Goal: Task Accomplishment & Management: Use online tool/utility

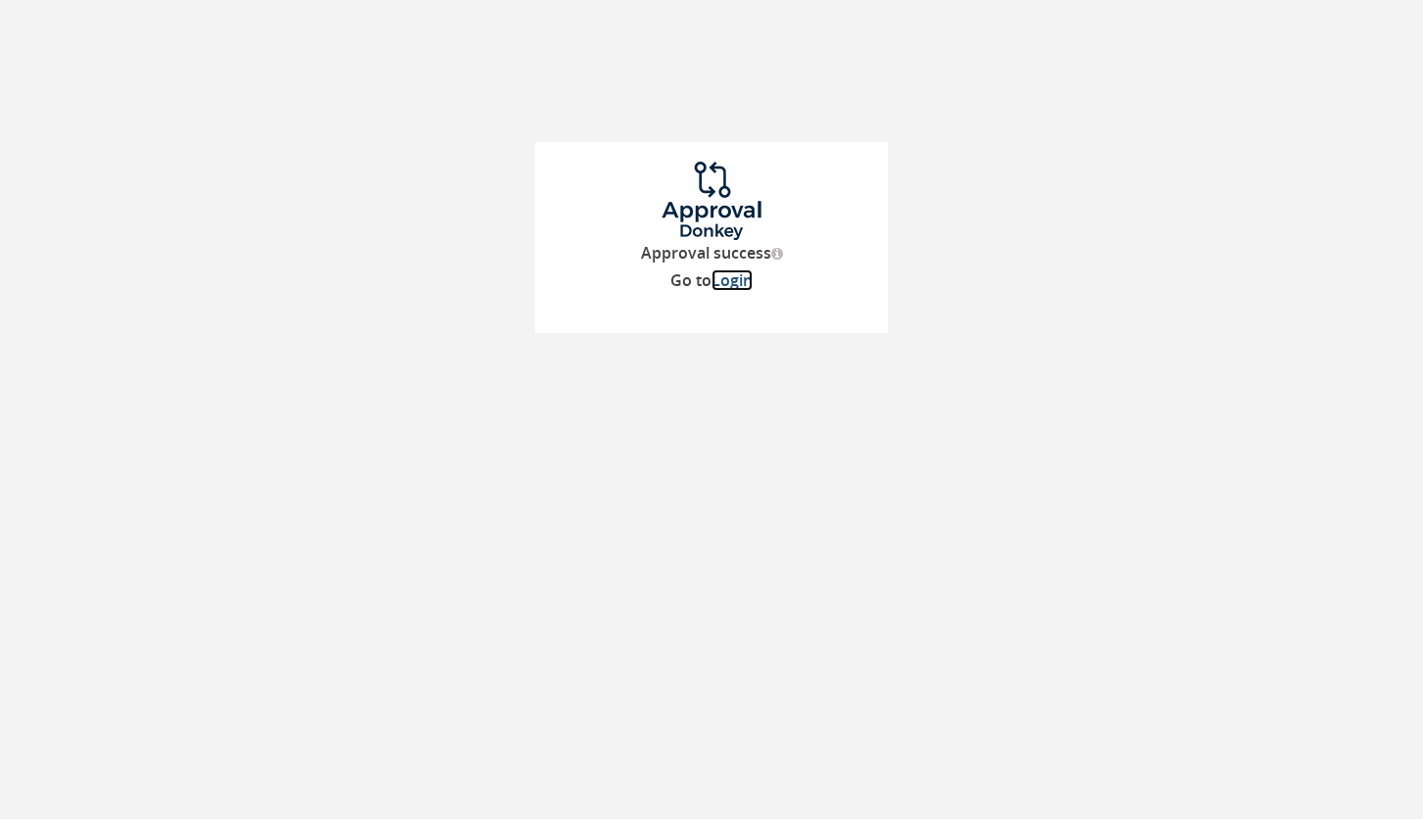
click at [734, 278] on link "Login" at bounding box center [731, 280] width 41 height 22
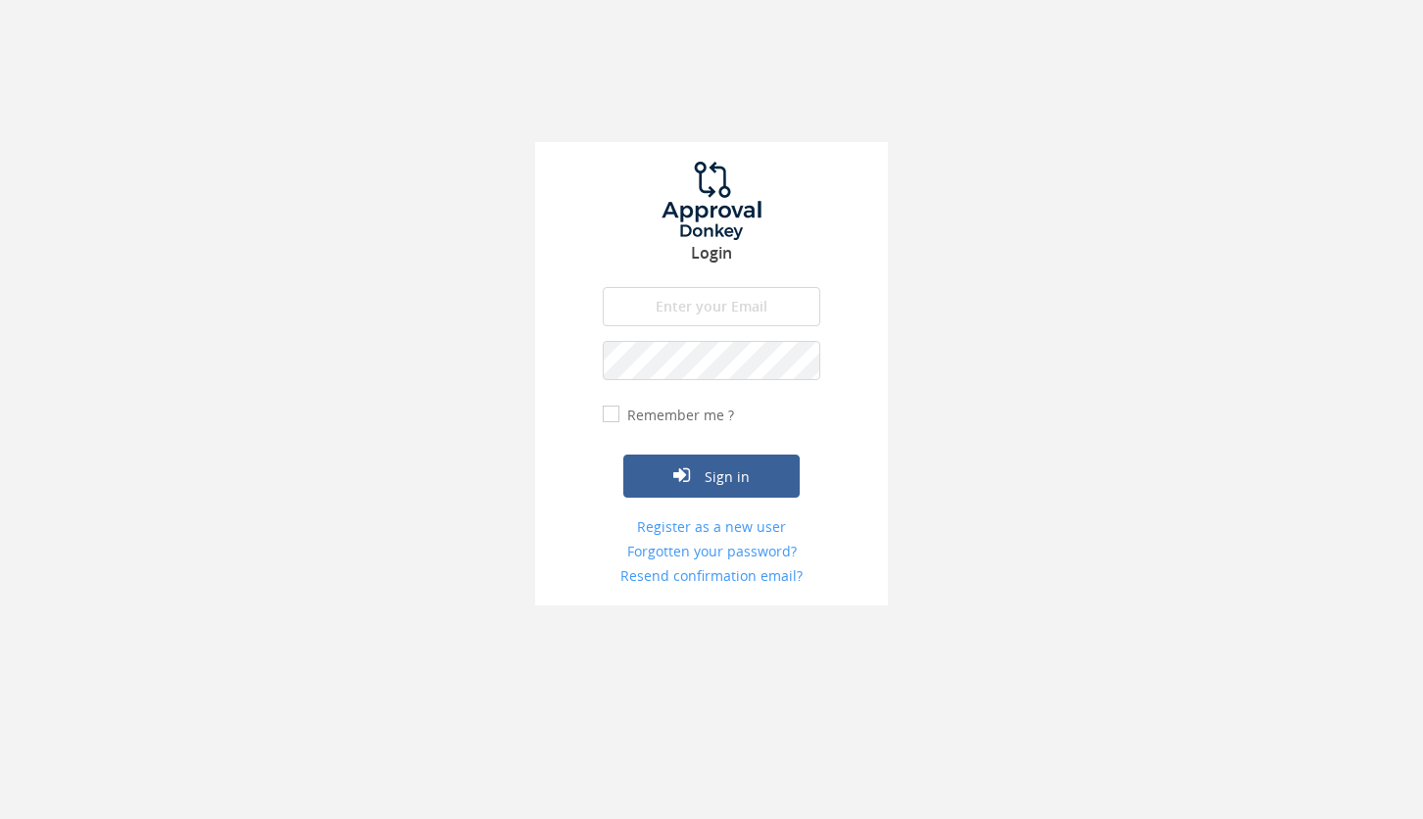
click at [674, 314] on input "email" at bounding box center [712, 306] width 218 height 39
type input "[PERSON_NAME][EMAIL_ADDRESS][DOMAIN_NAME]"
click at [610, 415] on input "Remember me ?" at bounding box center [609, 415] width 13 height 13
checkbox input "true"
click at [732, 481] on button "Sign in" at bounding box center [711, 476] width 176 height 43
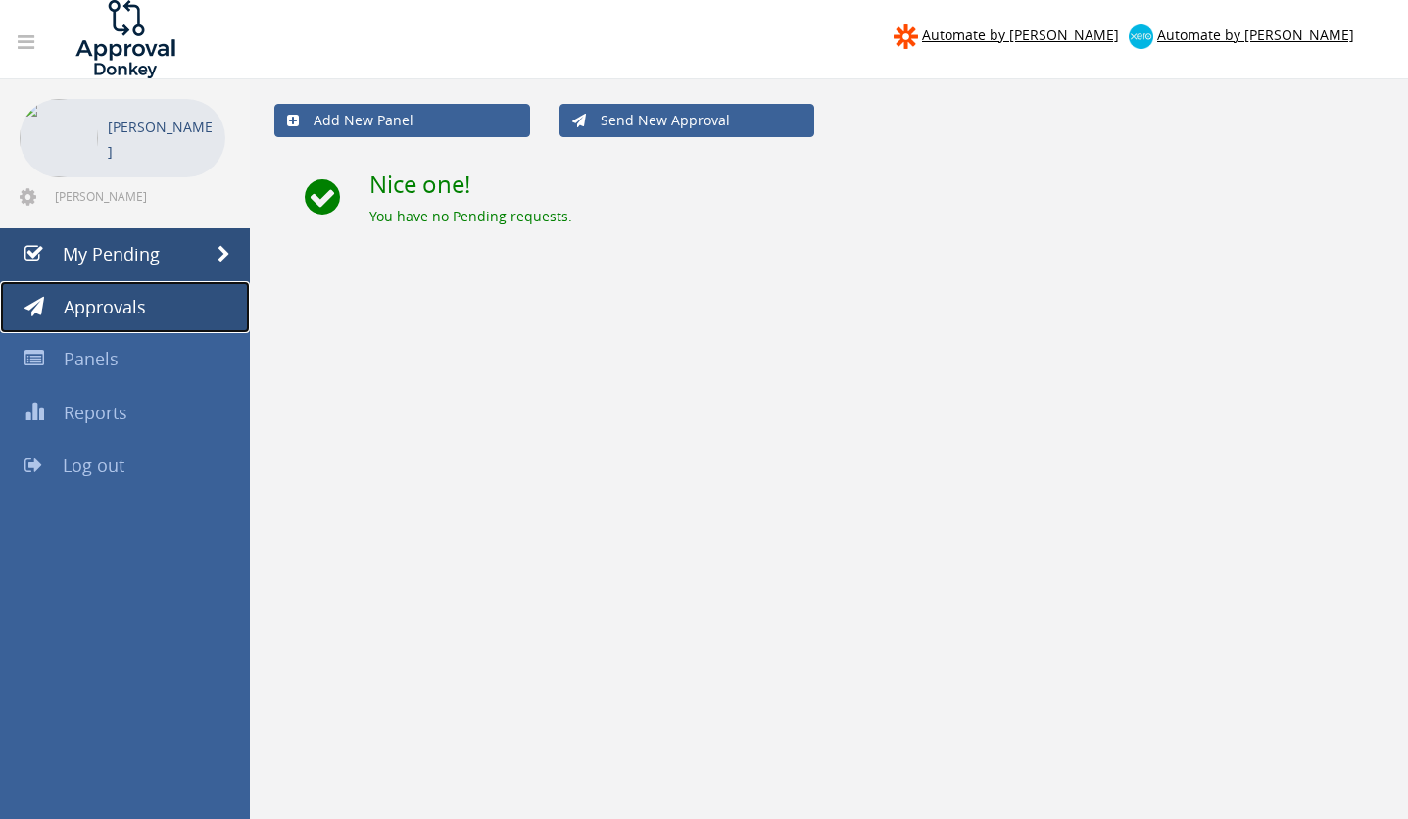
click at [98, 306] on span "Approvals" at bounding box center [105, 307] width 82 height 24
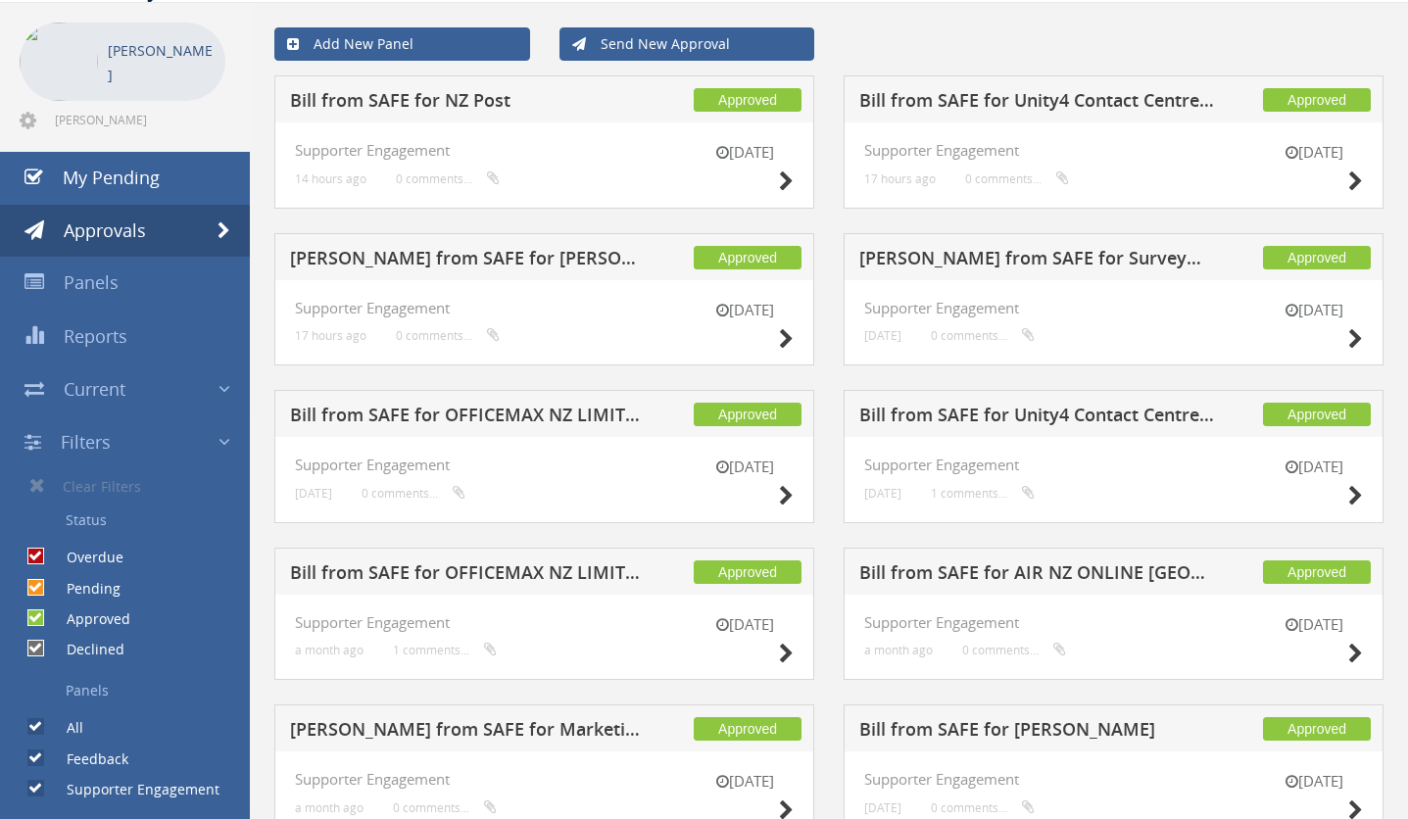
scroll to position [79, 0]
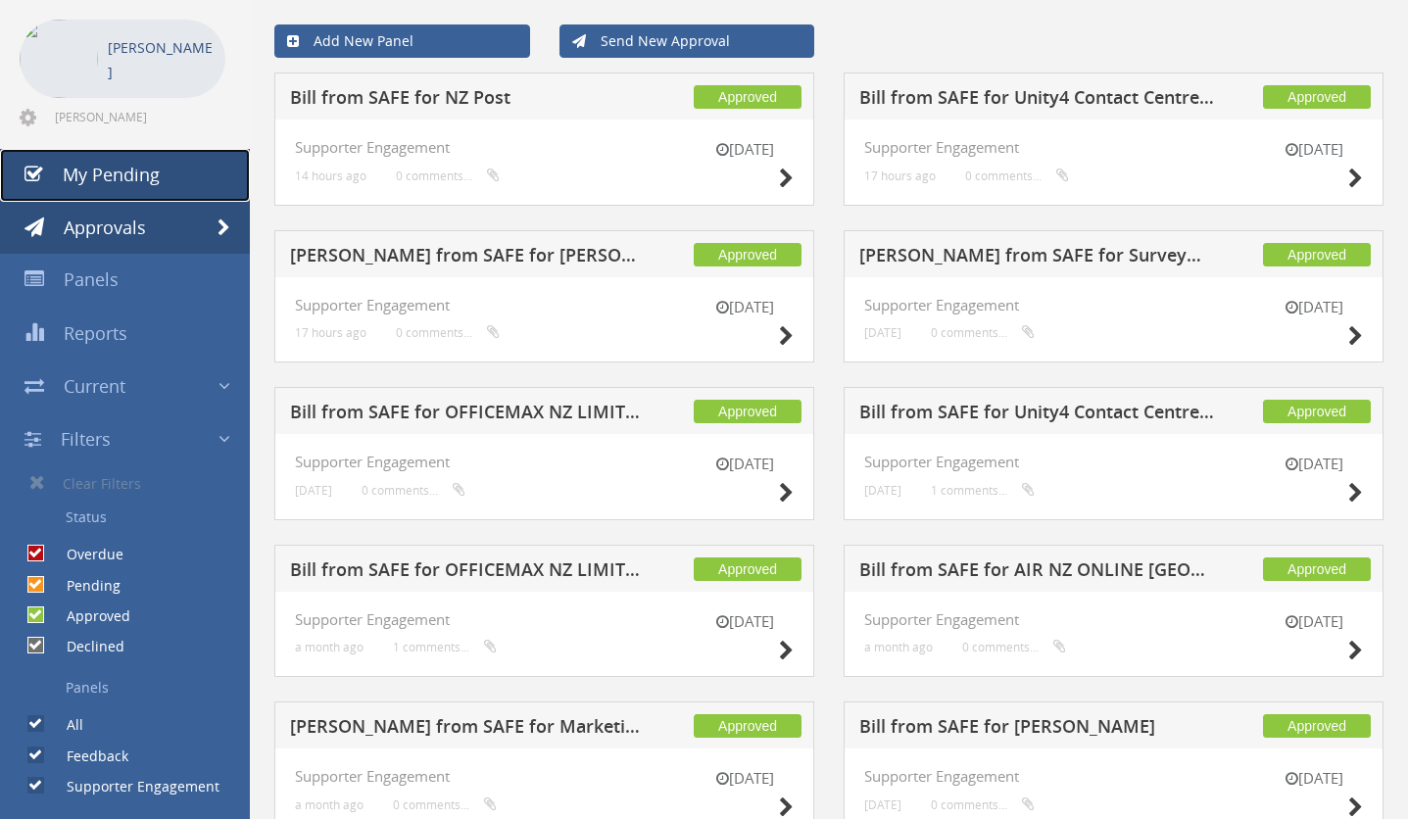
click at [84, 176] on span "My Pending" at bounding box center [111, 175] width 97 height 24
